Goal: Information Seeking & Learning: Learn about a topic

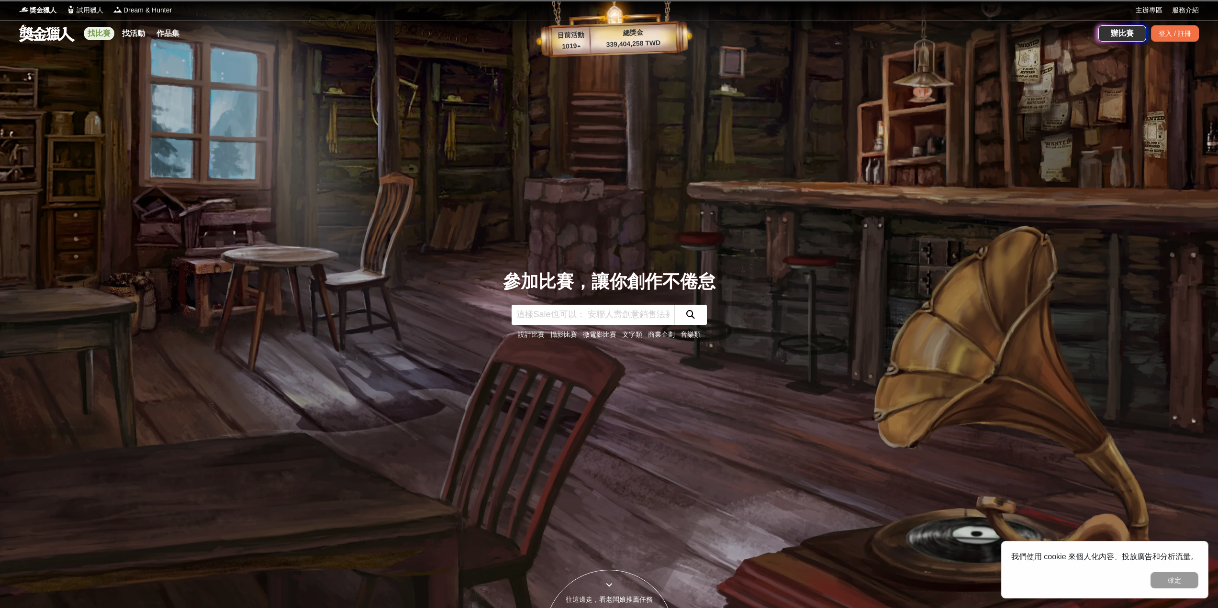
click at [92, 33] on link "找比賽" at bounding box center [99, 33] width 31 height 13
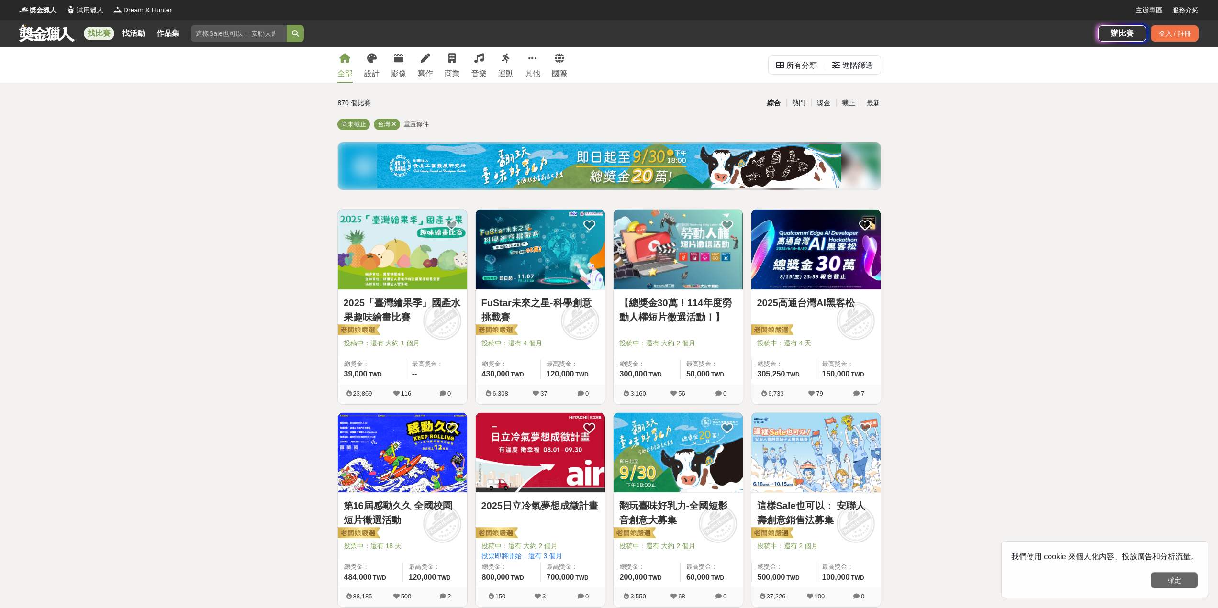
click at [1106, 552] on button "確定" at bounding box center [1175, 580] width 48 height 16
click at [874, 105] on div "最新" at bounding box center [873, 103] width 25 height 17
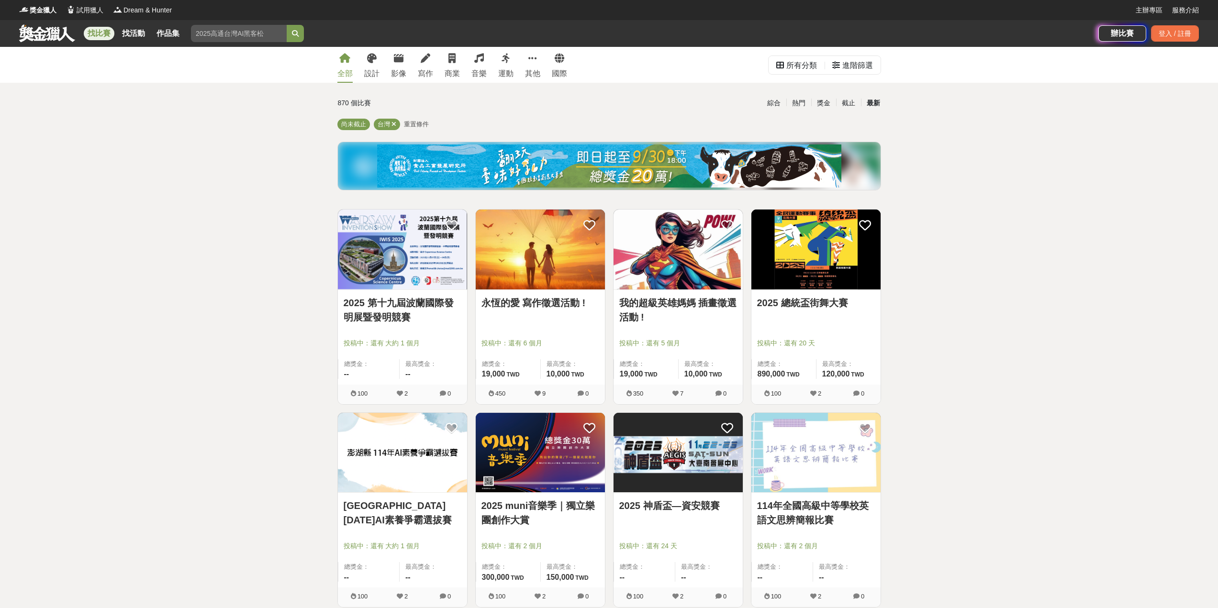
click at [417, 274] on img at bounding box center [402, 250] width 129 height 80
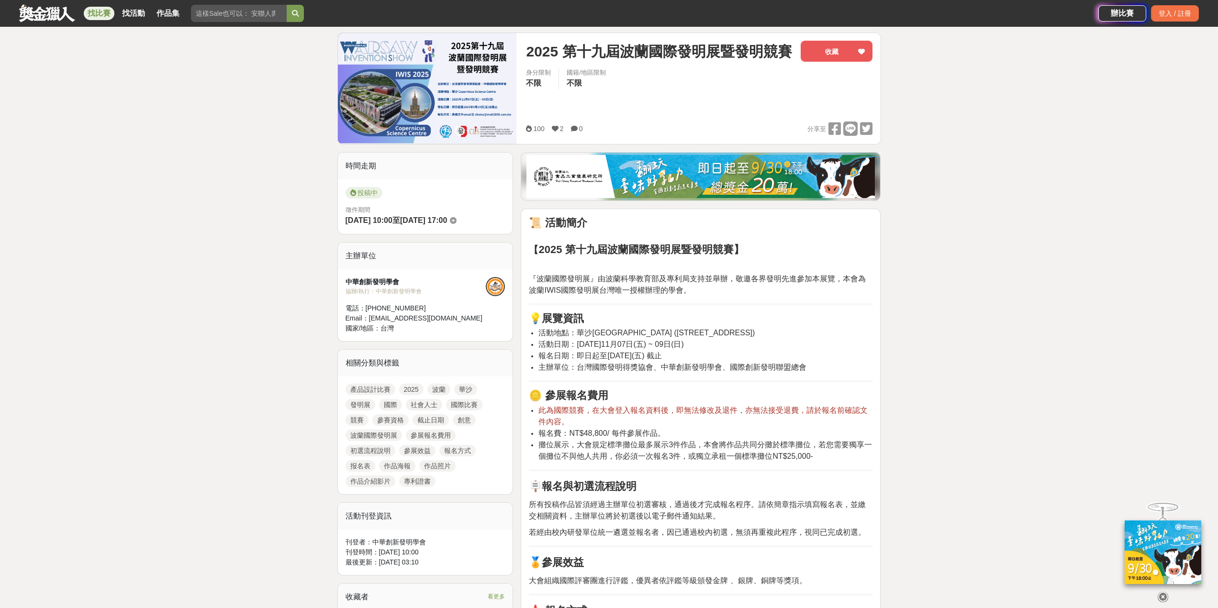
scroll to position [144, 0]
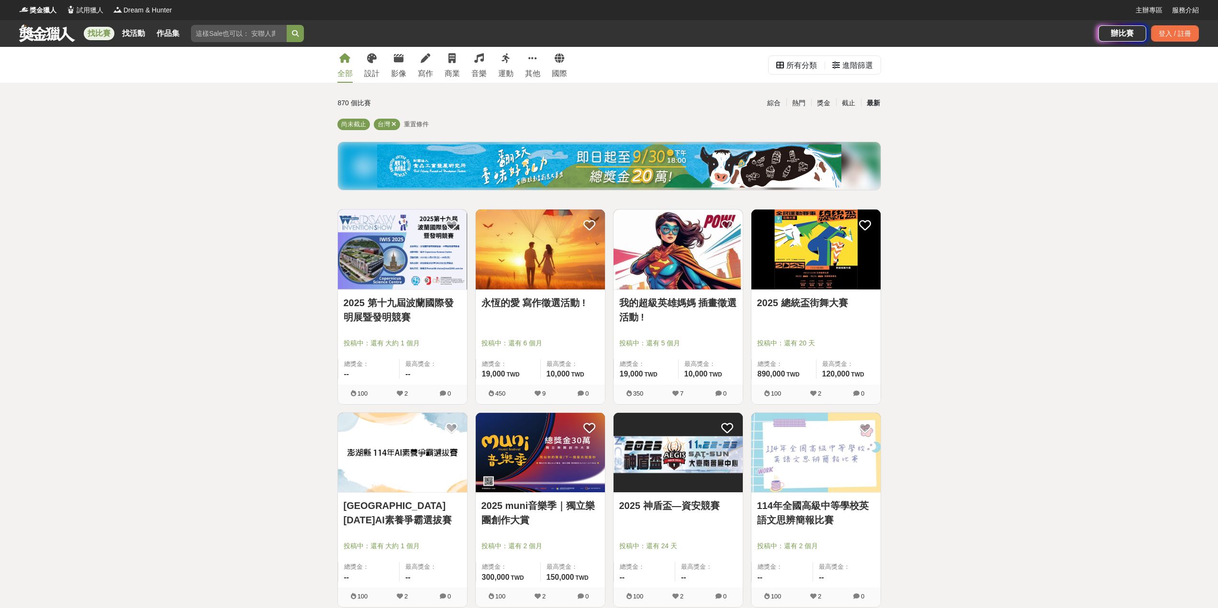
click at [717, 274] on img at bounding box center [678, 250] width 129 height 80
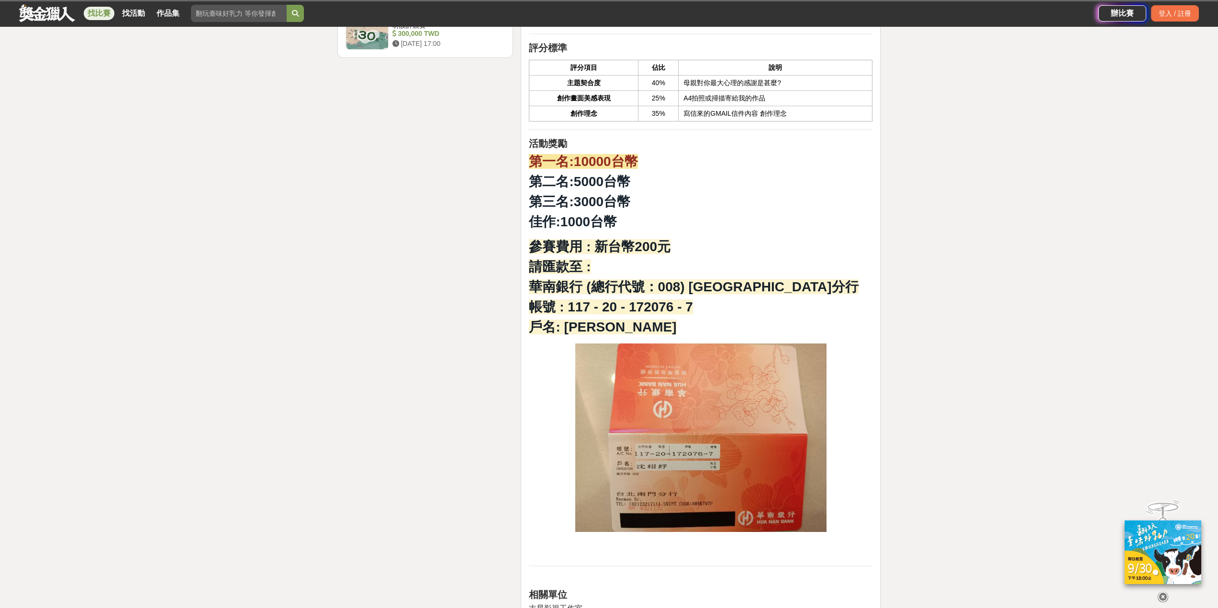
scroll to position [1340, 0]
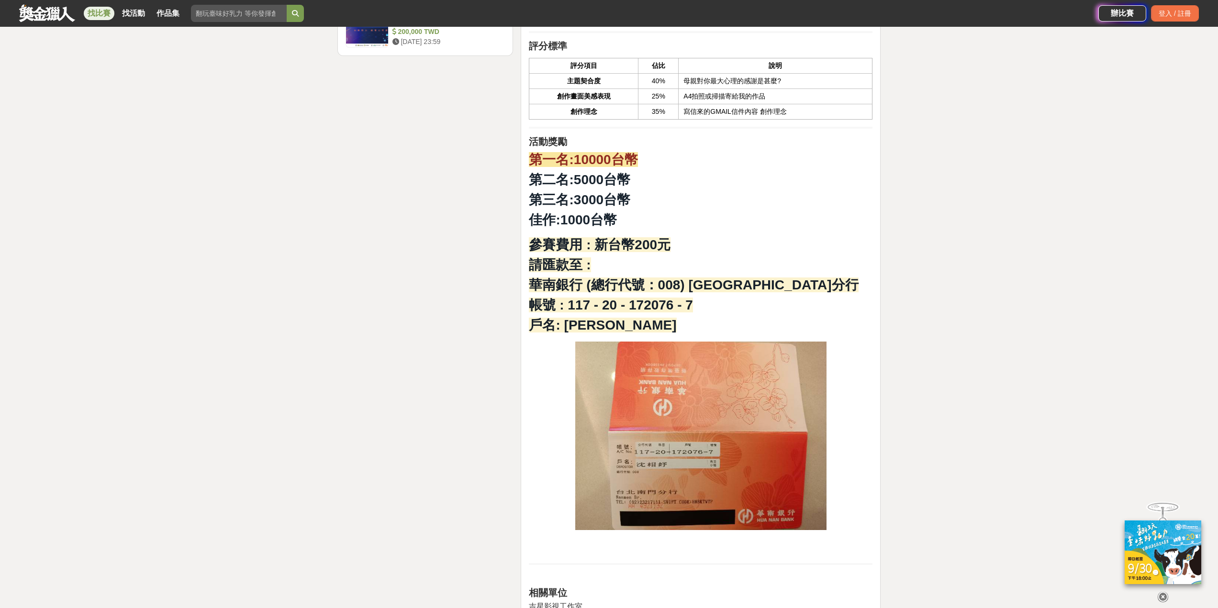
drag, startPoint x: 529, startPoint y: 232, endPoint x: 692, endPoint y: 234, distance: 162.8
click at [692, 235] on p "參賽費用 : 新台幣200元 請匯款至 : 華南銀行 (總行代號：008) [GEOGRAPHIC_DATA]分行 帳號 : 117 - 20 - 17207…" at bounding box center [701, 285] width 344 height 101
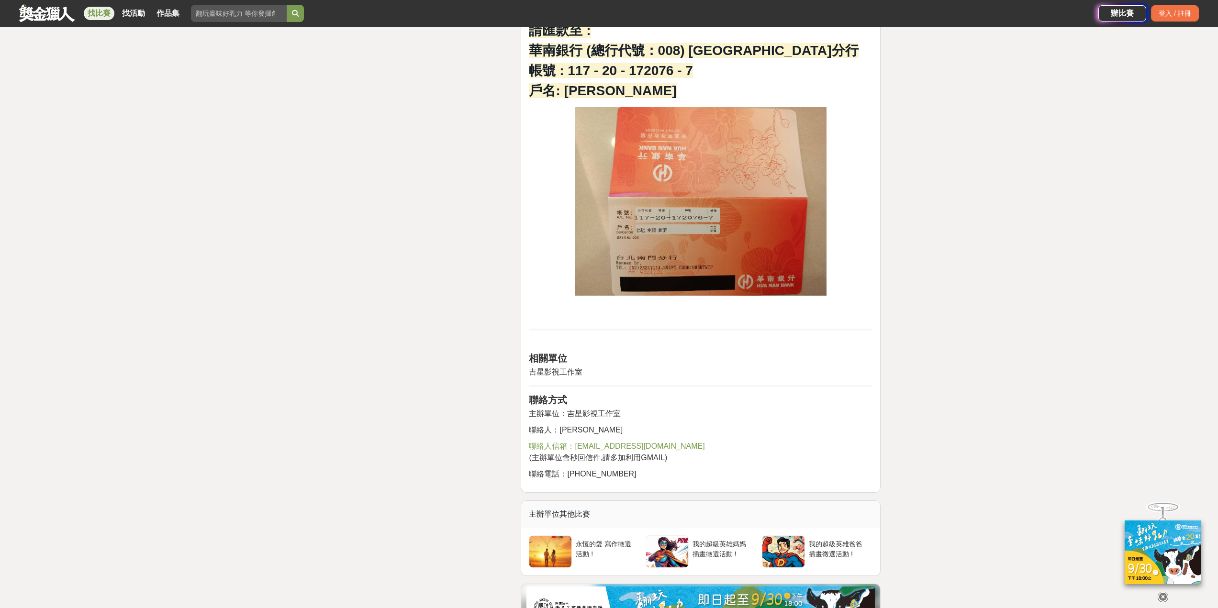
scroll to position [1675, 0]
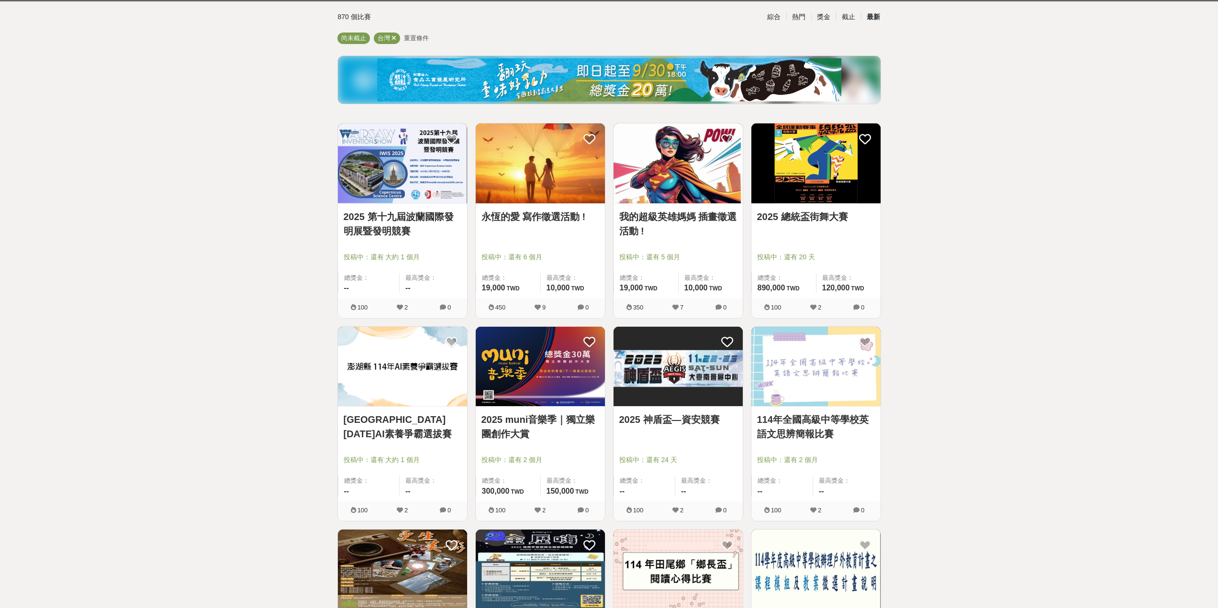
scroll to position [191, 0]
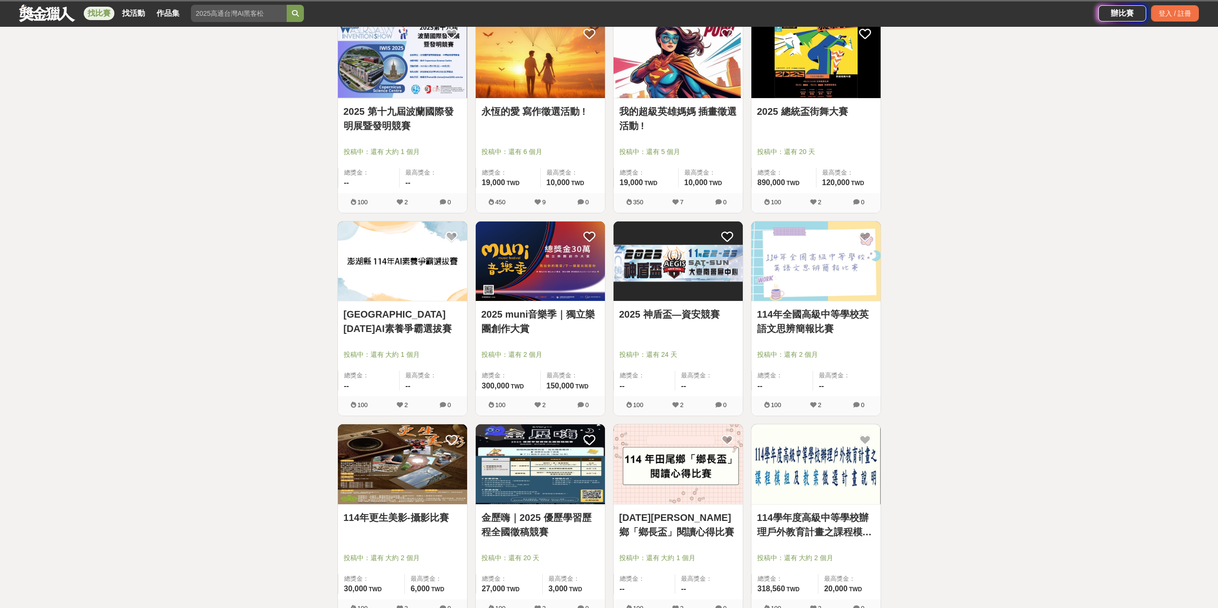
click at [434, 270] on img at bounding box center [402, 262] width 129 height 80
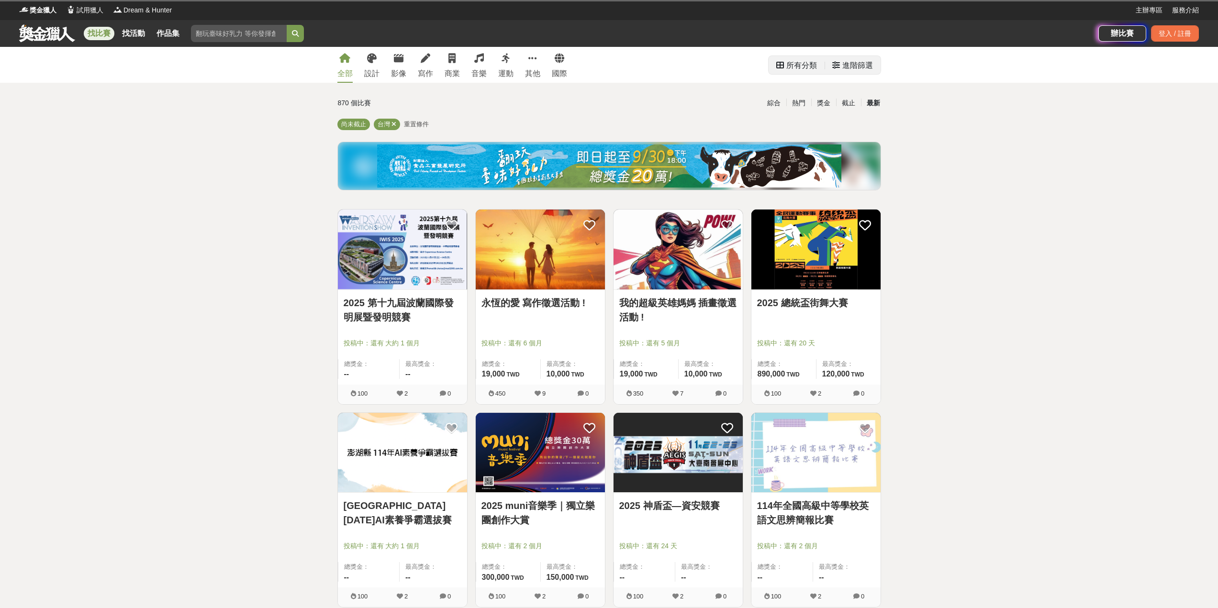
click at [846, 69] on div "進階篩選" at bounding box center [857, 65] width 31 height 19
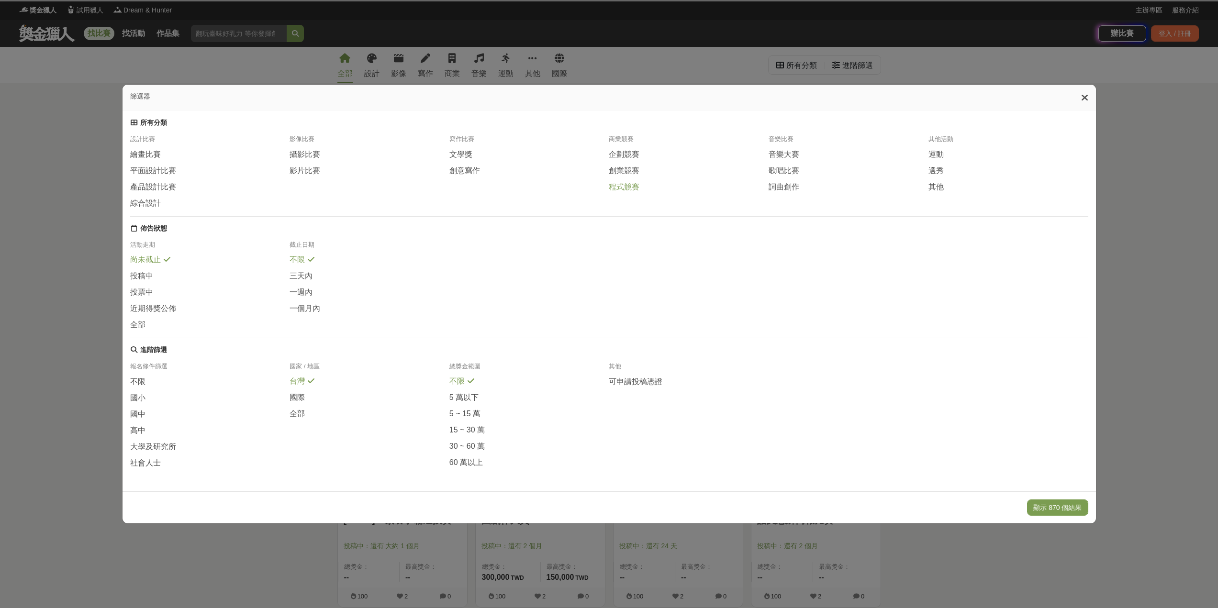
click at [620, 185] on span "程式競賽" at bounding box center [624, 187] width 31 height 10
click at [1069, 516] on button "顯示 7 個結果" at bounding box center [1062, 508] width 54 height 16
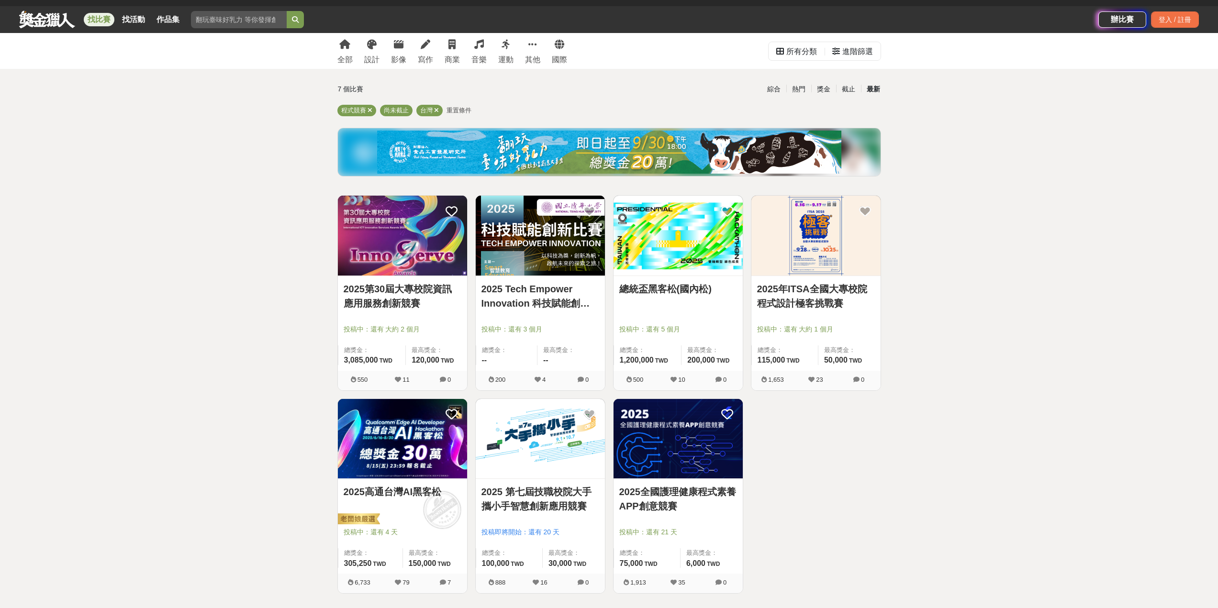
scroll to position [96, 0]
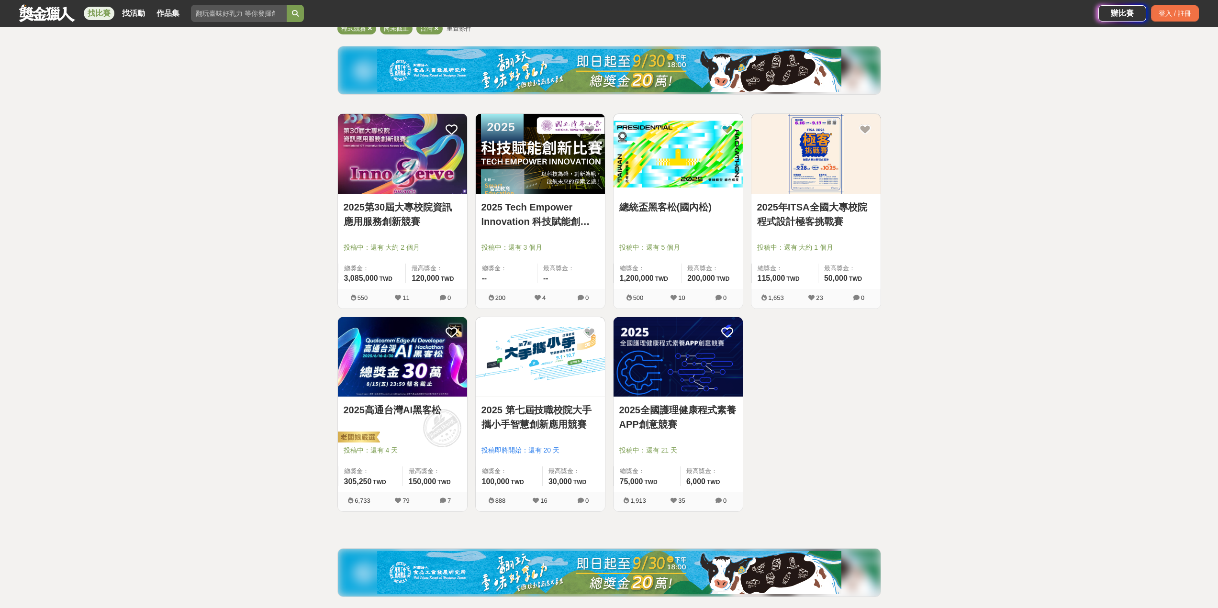
click at [838, 171] on img at bounding box center [815, 154] width 129 height 80
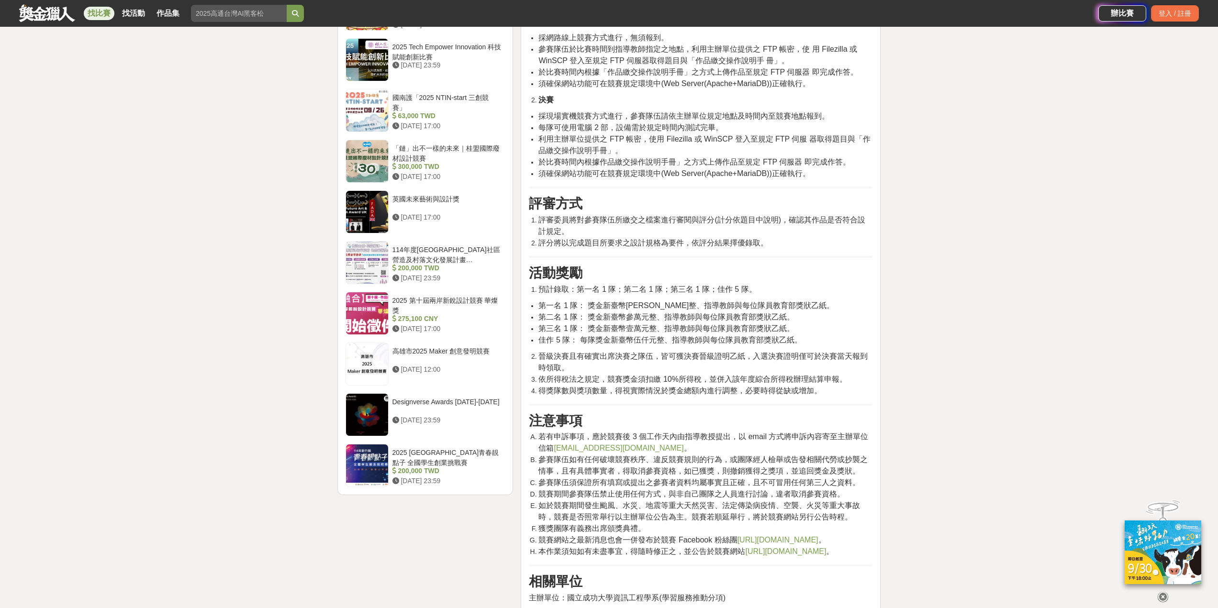
scroll to position [1197, 0]
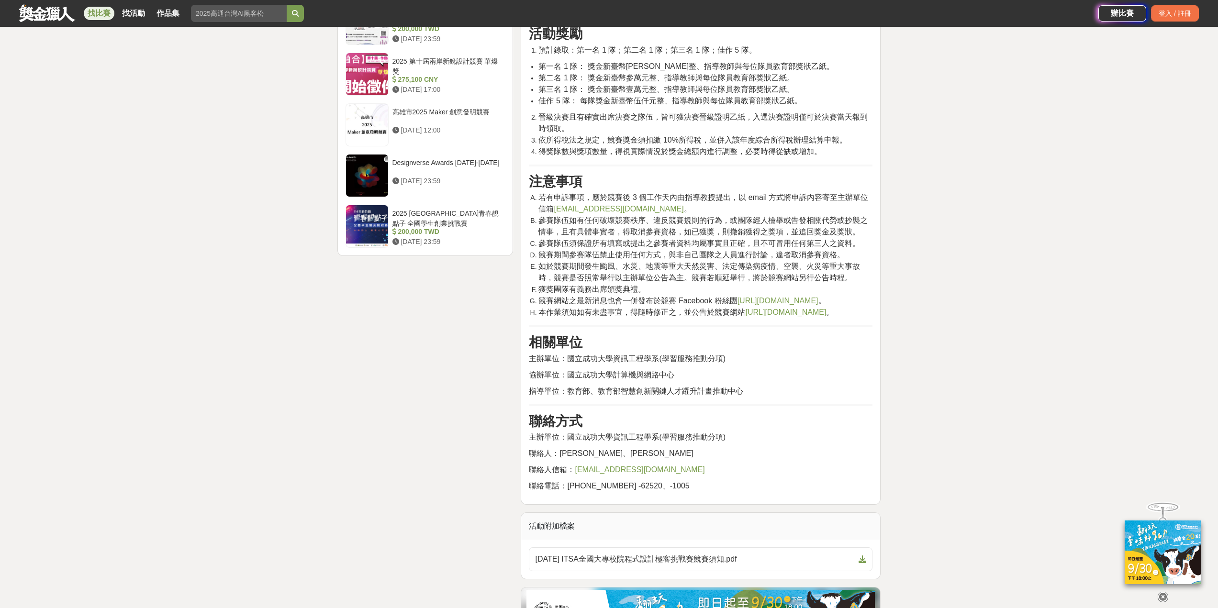
drag, startPoint x: 612, startPoint y: 386, endPoint x: 734, endPoint y: 398, distance: 122.2
click at [734, 365] on p "主辦單位：國立成功大學資訊工程學系(學習服務推動分項)" at bounding box center [701, 358] width 344 height 11
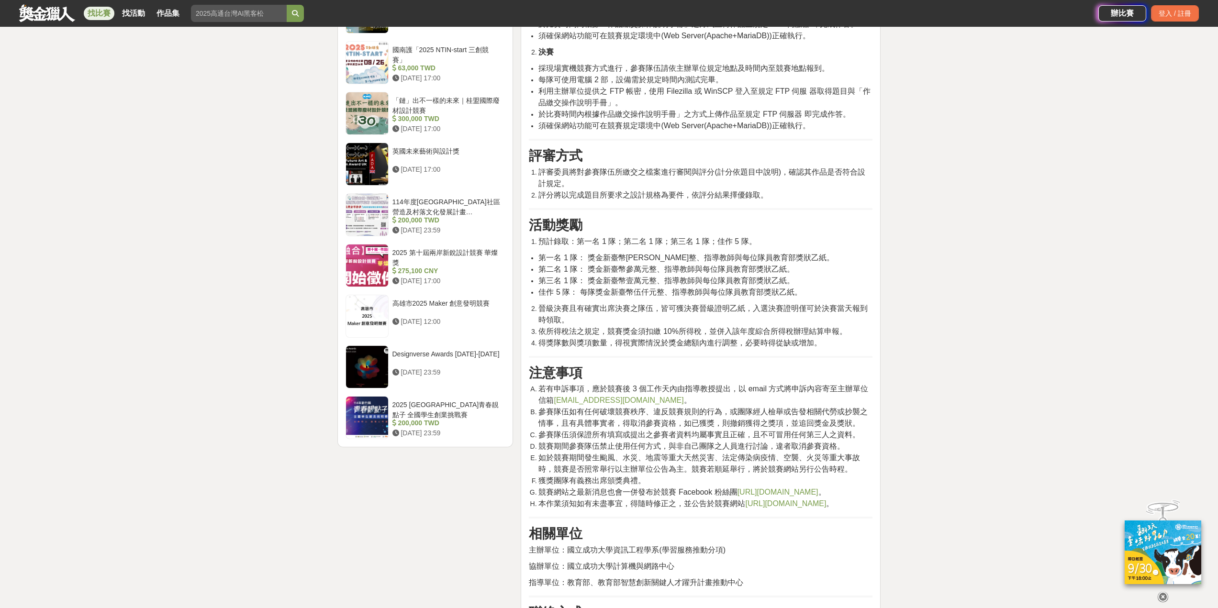
scroll to position [814, 0]
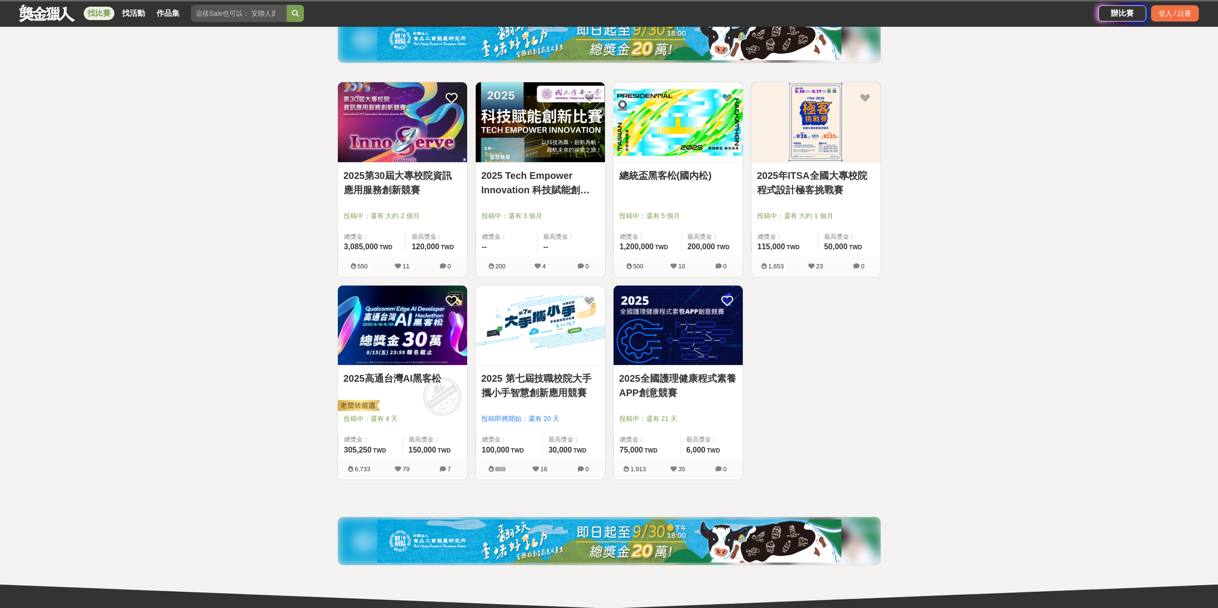
scroll to position [96, 0]
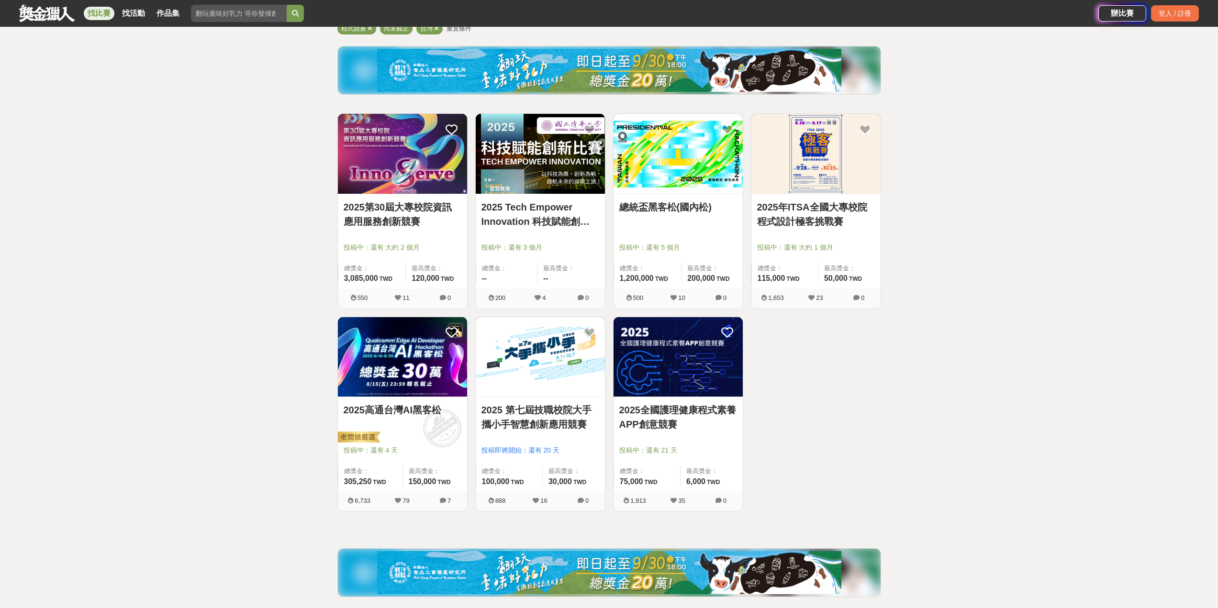
click at [388, 175] on img at bounding box center [402, 154] width 129 height 80
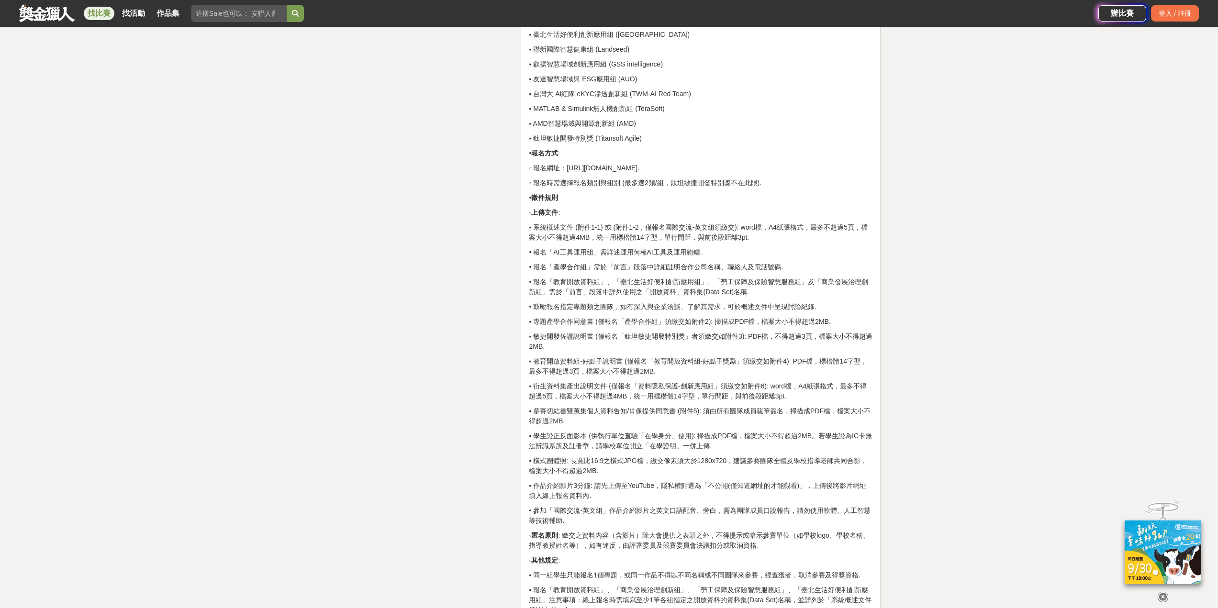
scroll to position [1720, 0]
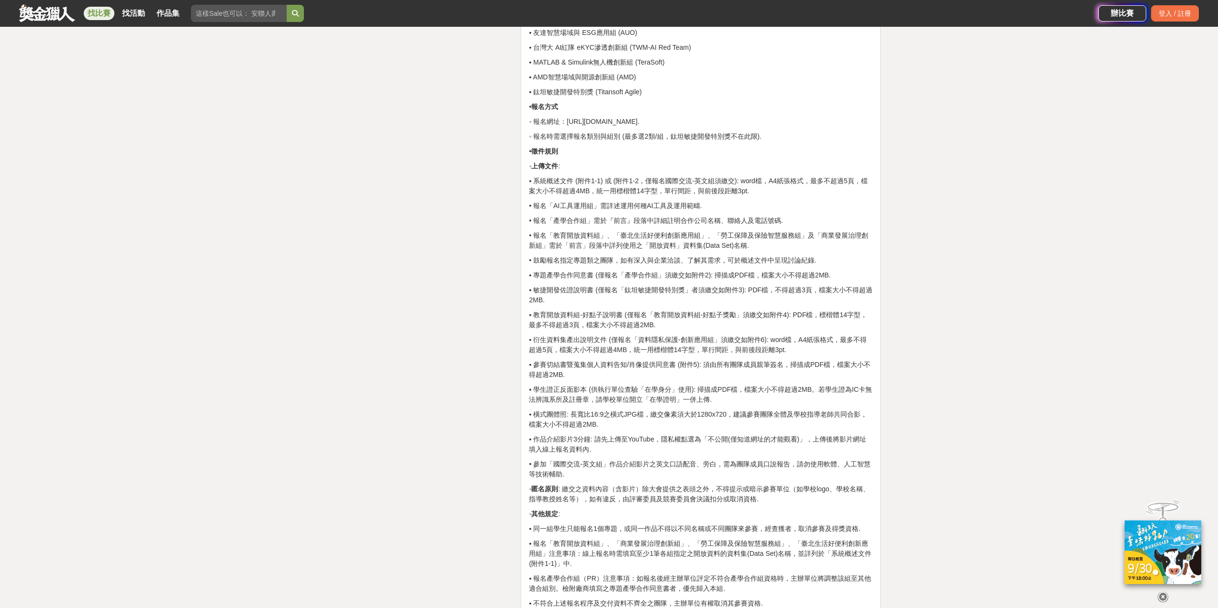
drag, startPoint x: 575, startPoint y: 218, endPoint x: 714, endPoint y: 227, distance: 139.1
click at [714, 226] on p "• 報名「產學合作組」需於『前言』段落中詳細註明合作公司名稱、聯絡人及電話號碼." at bounding box center [701, 221] width 344 height 10
drag, startPoint x: 622, startPoint y: 191, endPoint x: 756, endPoint y: 205, distance: 134.8
click at [756, 196] on p "▪ 系統概述文件 (附件1-1) 或 (附件1-2，僅報名國際交流-英文組須繳交): word檔，A4紙張格式，最多不超過5頁，檔案大小不得超過4MB，統一用…" at bounding box center [701, 186] width 344 height 20
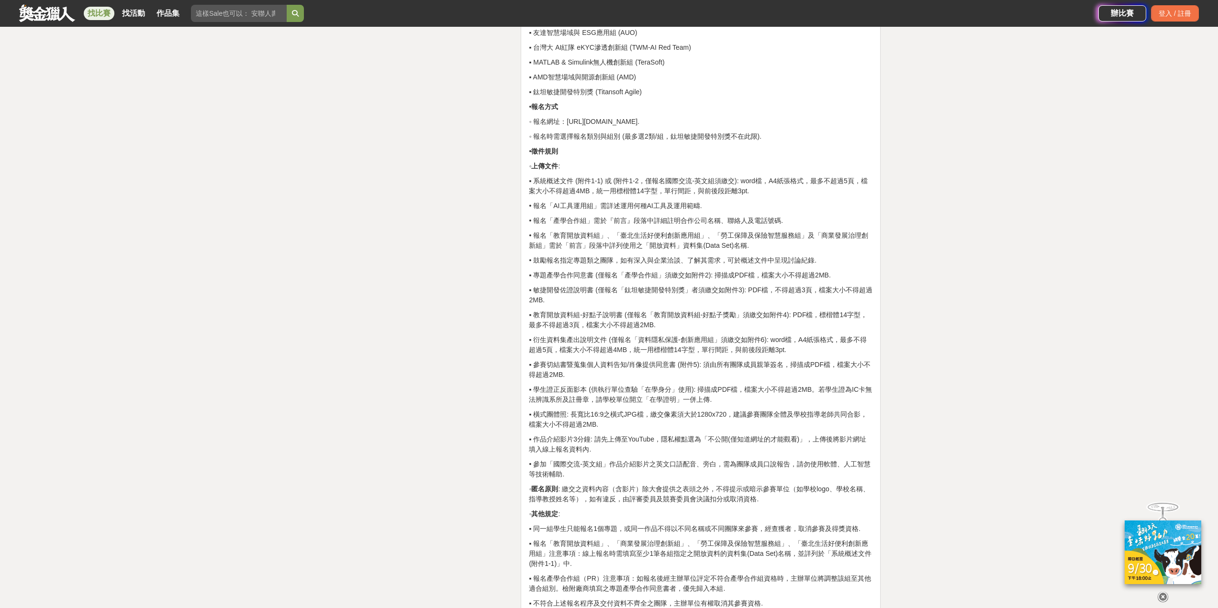
click at [756, 196] on p "▪ 系統概述文件 (附件1-1) 或 (附件1-2，僅報名國際交流-英文組須繳交): word檔，A4紙張格式，最多不超過5頁，檔案大小不得超過4MB，統一用…" at bounding box center [701, 186] width 344 height 20
drag, startPoint x: 591, startPoint y: 226, endPoint x: 746, endPoint y: 241, distance: 155.7
click at [746, 241] on p "• 報名「教育開放資料組」、「臺北生活好便利創新應用組」、「勞工保障及保險智慧服務組」及「商業發展治理創新組」需於「前言」段落中詳列使用之「開放資料」資料集(…" at bounding box center [701, 241] width 344 height 20
drag, startPoint x: 617, startPoint y: 254, endPoint x: 806, endPoint y: 306, distance: 195.5
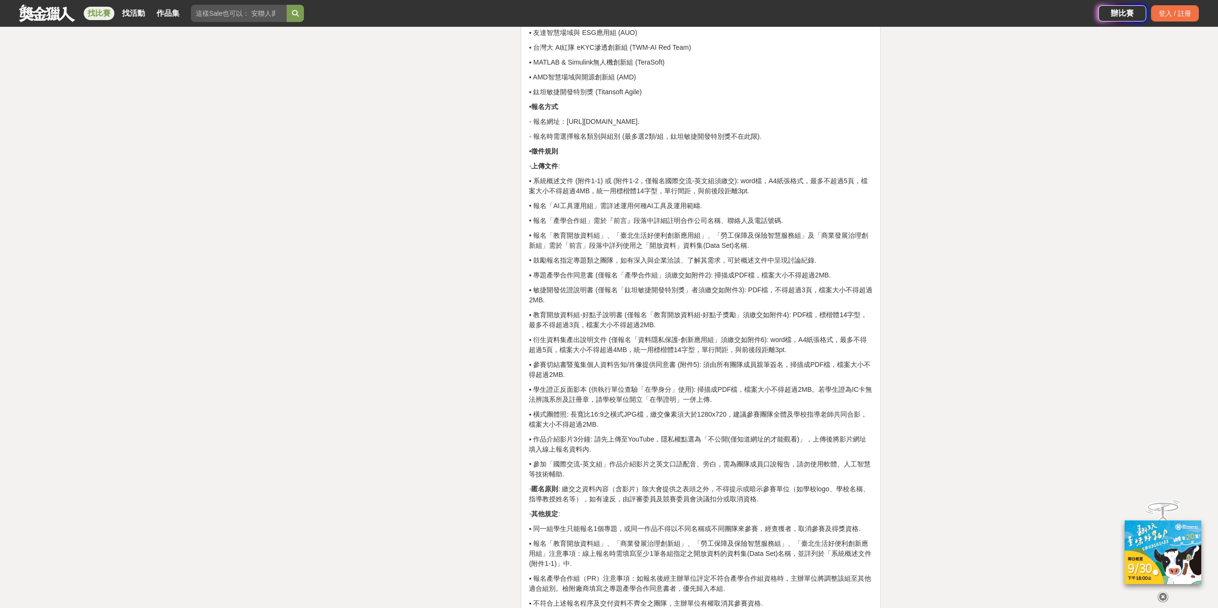
click at [806, 305] on p "▪ 敏捷開發佐證說明書 (僅報名「鈦坦敏捷開發特別獎」者須繳交如附件3): PDF檔，不得超過3頁，檔案大小不得超過2MB." at bounding box center [701, 295] width 344 height 20
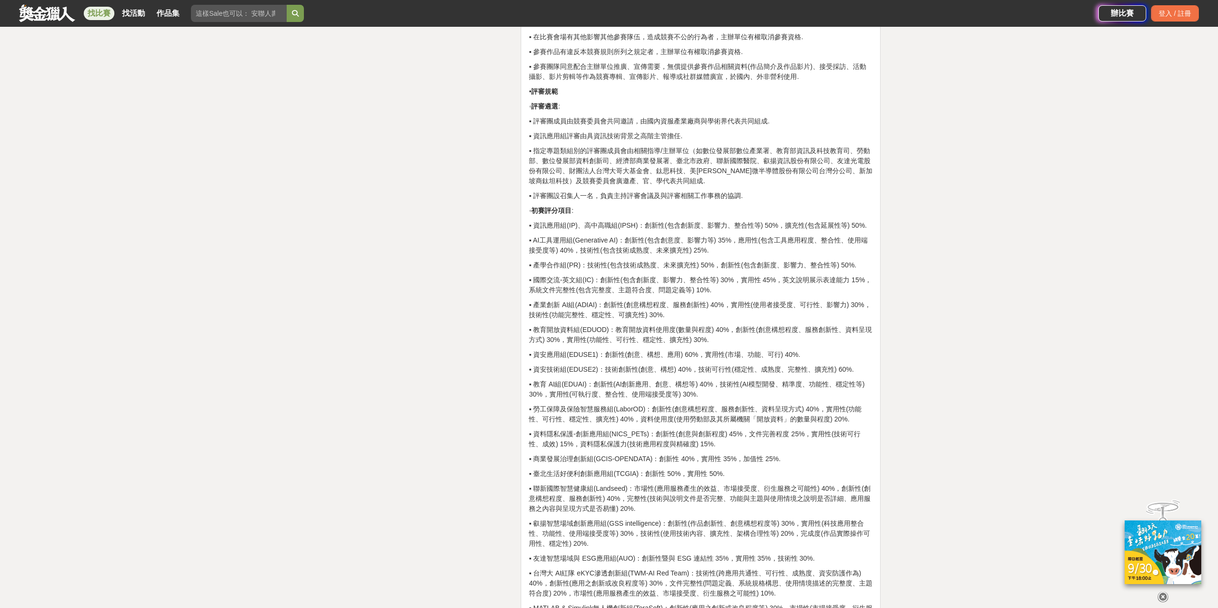
scroll to position [2436, 0]
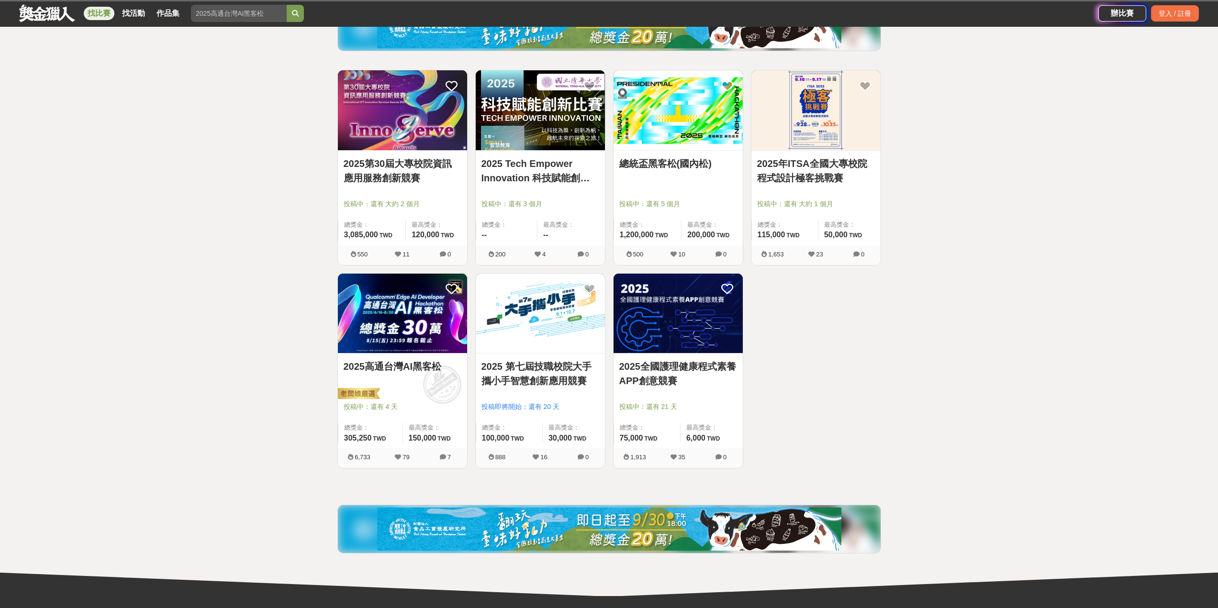
scroll to position [95, 0]
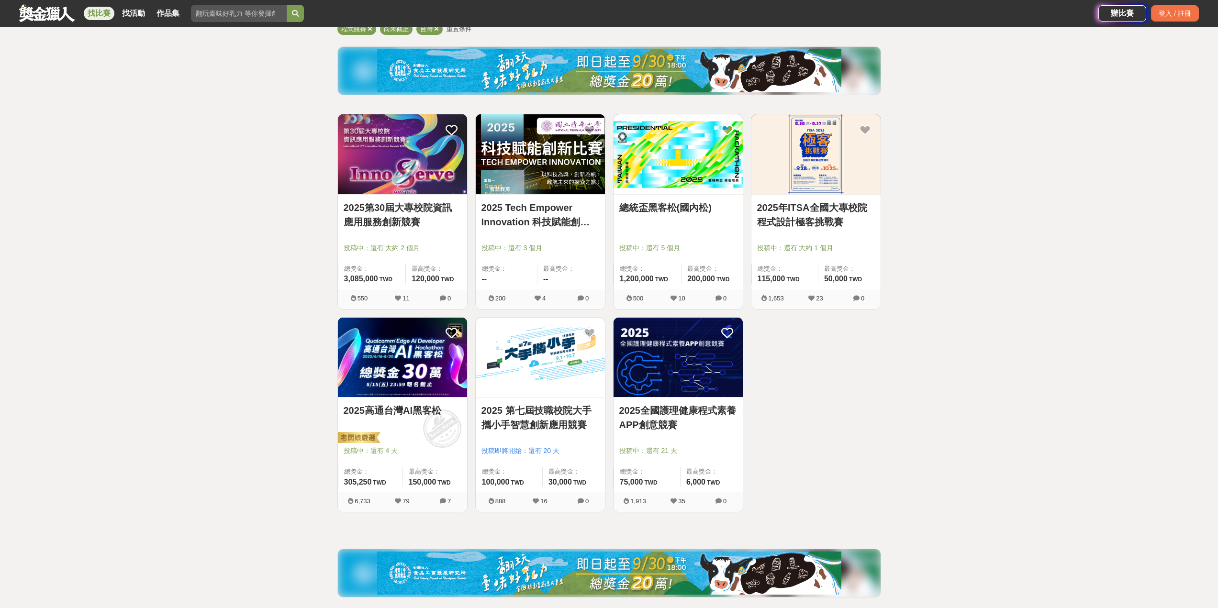
drag, startPoint x: 544, startPoint y: 164, endPoint x: 530, endPoint y: 166, distance: 13.5
click at [530, 166] on img at bounding box center [540, 154] width 129 height 80
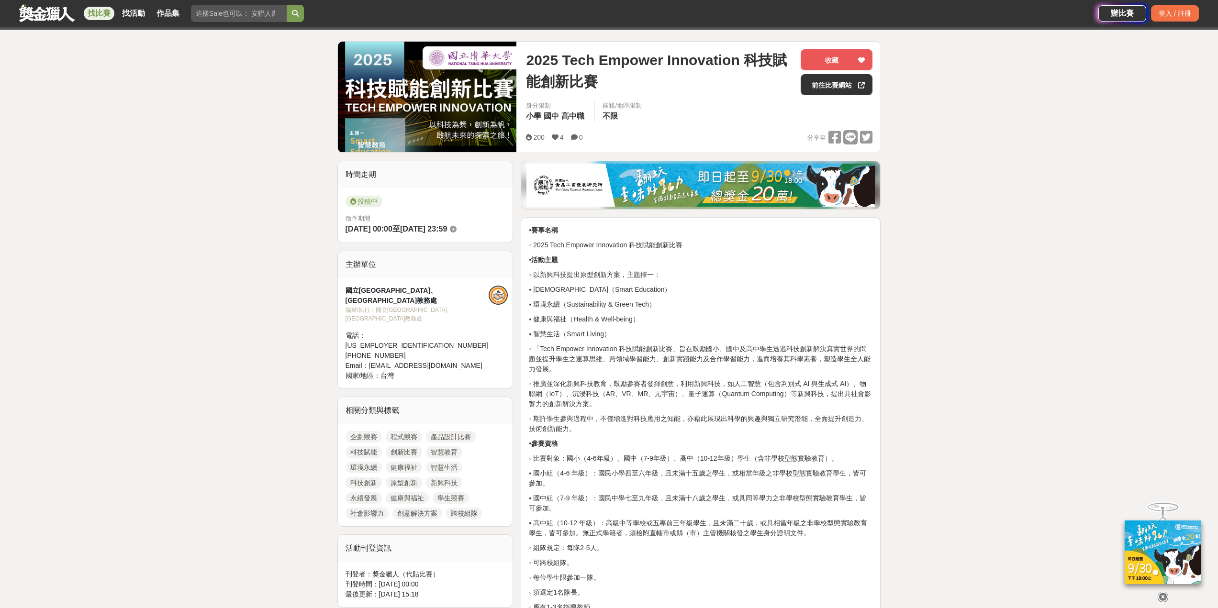
scroll to position [95, 0]
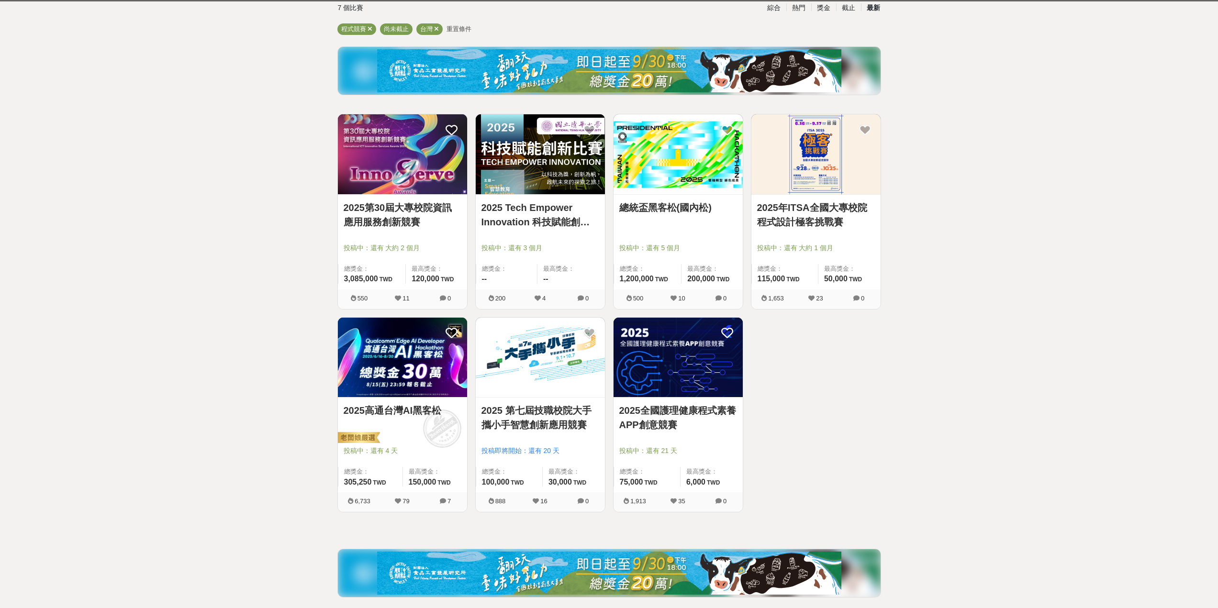
scroll to position [11, 0]
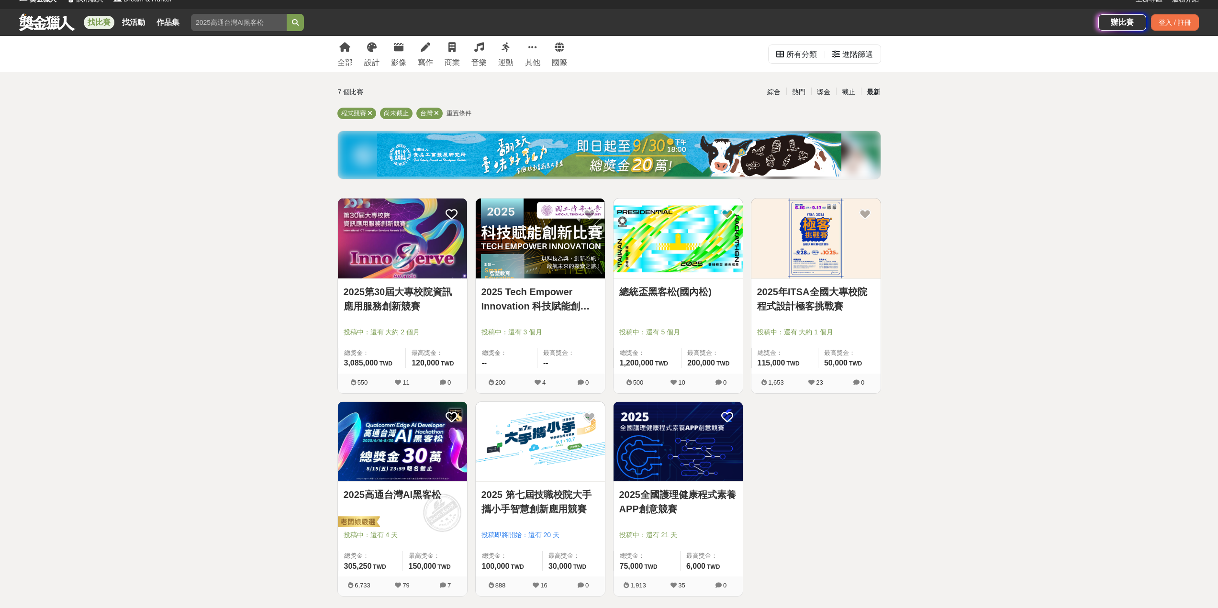
click at [683, 264] on img at bounding box center [678, 239] width 129 height 80
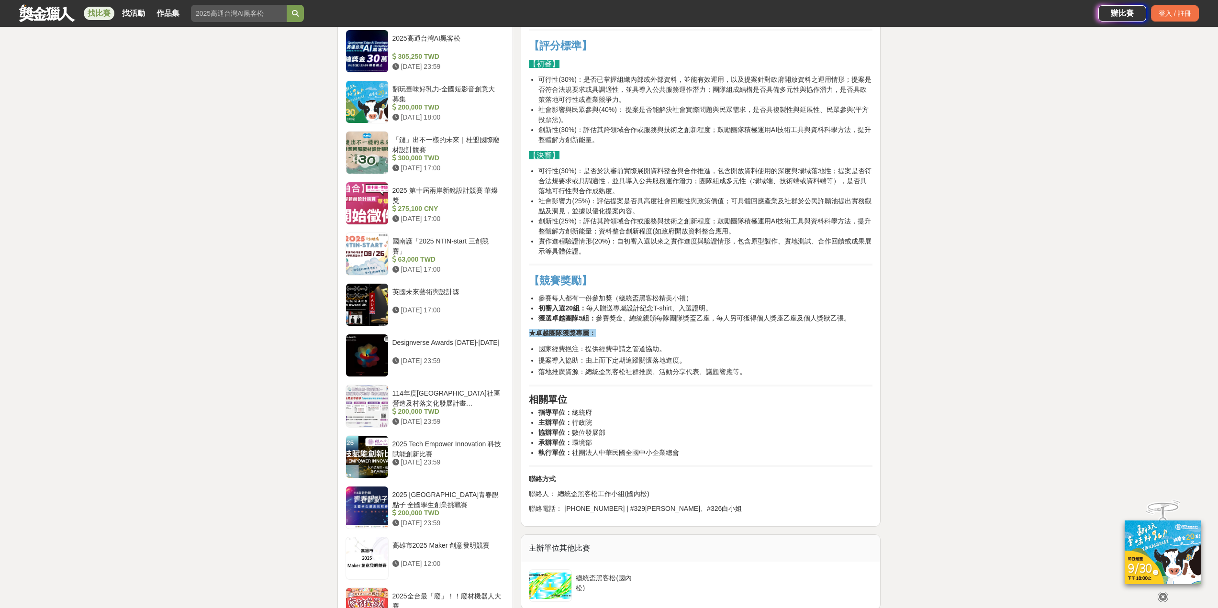
scroll to position [718, 0]
